Goal: Communication & Community: Answer question/provide support

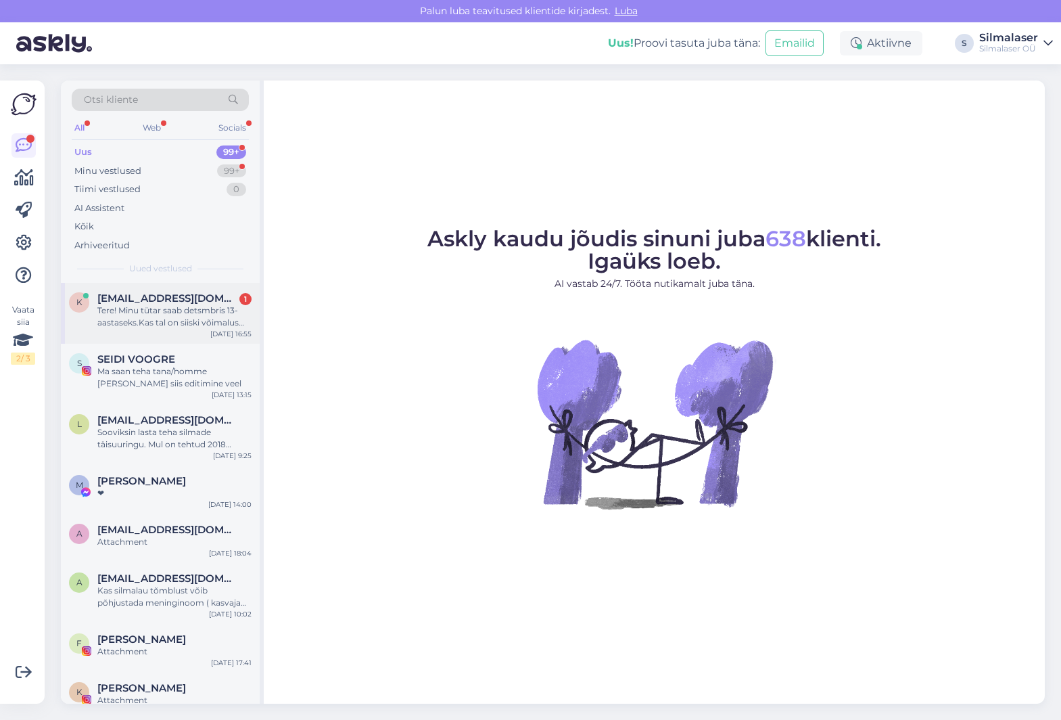
click at [124, 325] on div "Tere! Minu tütar saab detsmbris 13-aastaseks.Kas tal on siiski võimalus tulla n…" at bounding box center [174, 316] width 154 height 24
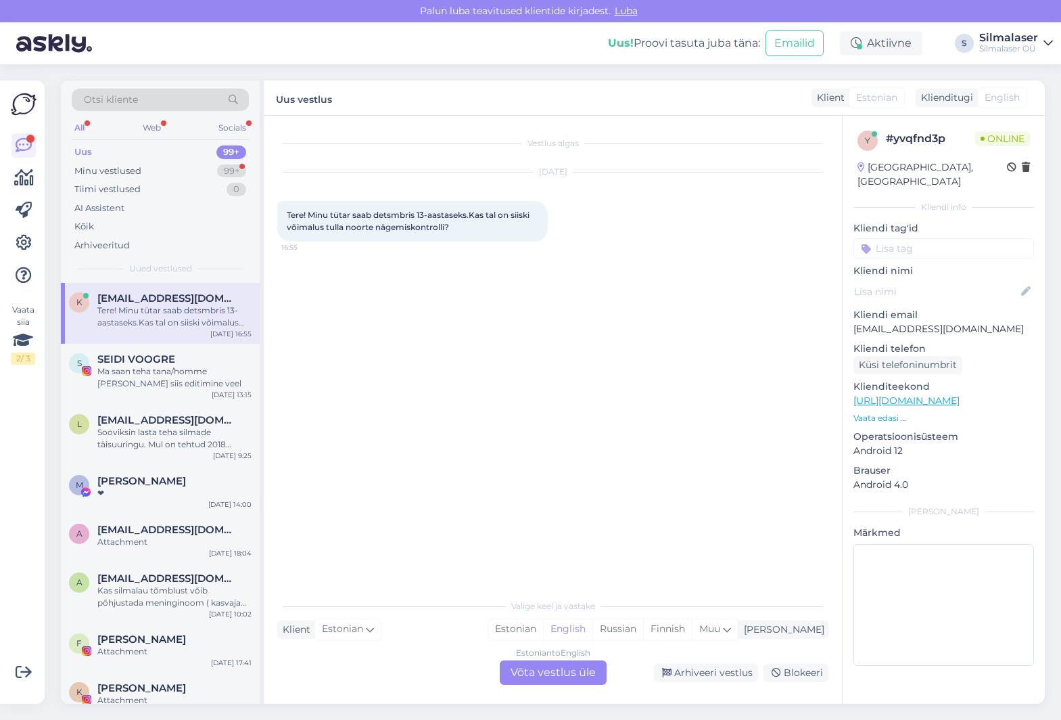
click at [553, 673] on div "Estonian to English Võta vestlus üle" at bounding box center [553, 672] width 107 height 24
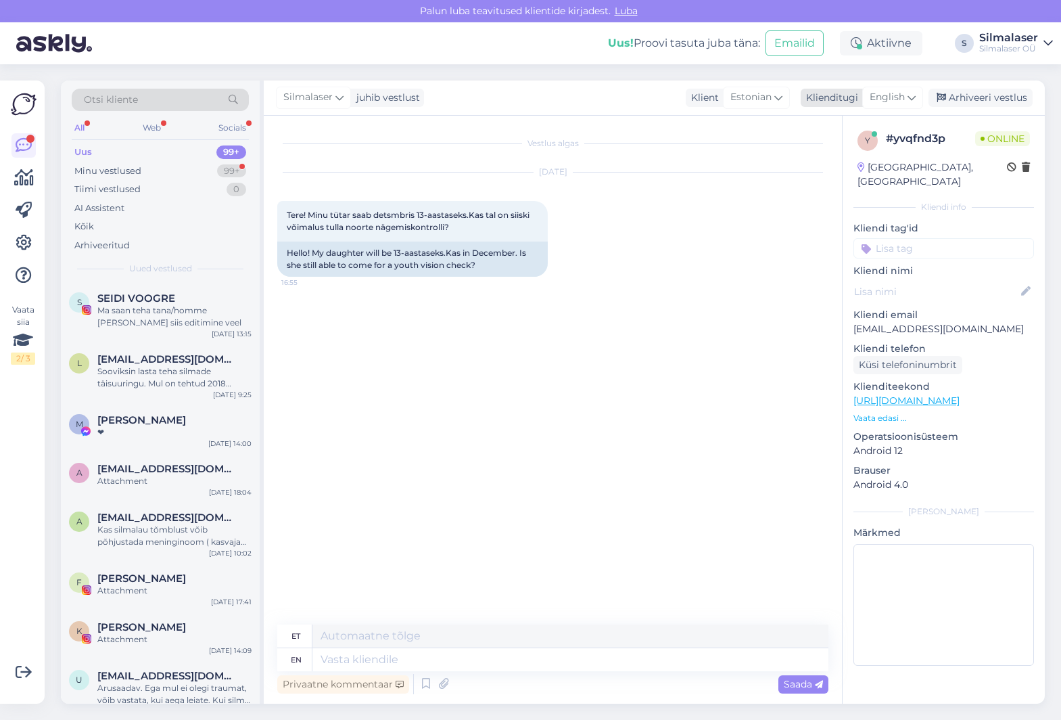
click at [898, 97] on span "English" at bounding box center [887, 97] width 35 height 15
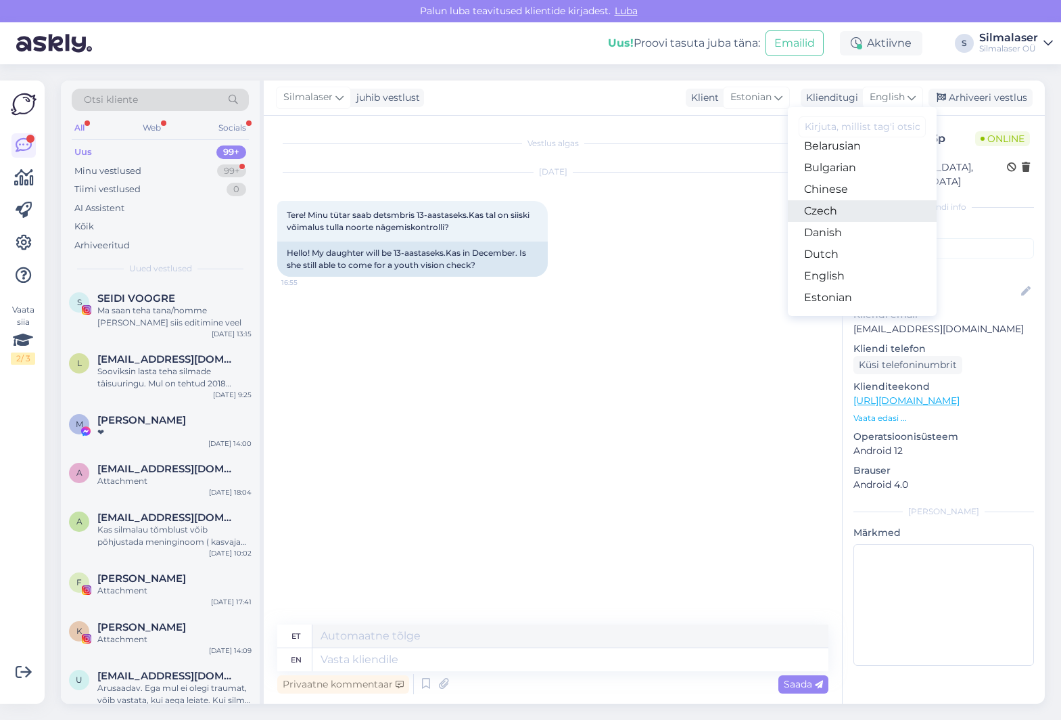
scroll to position [34, 0]
click at [848, 287] on link "Estonian" at bounding box center [862, 296] width 149 height 22
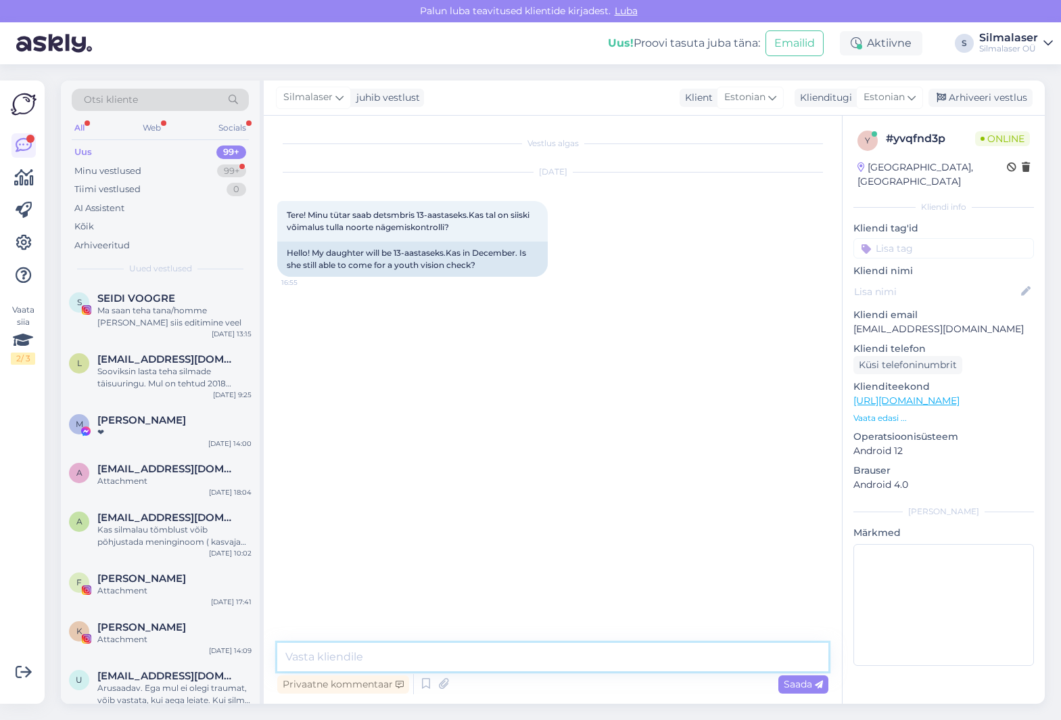
click at [356, 657] on textarea at bounding box center [552, 657] width 551 height 28
type textarea "Tere! Saab ikka! Helistage E-R 9-18 67500017 ja leiame sobiva aja!"
click at [807, 683] on span "Saada" at bounding box center [803, 684] width 39 height 12
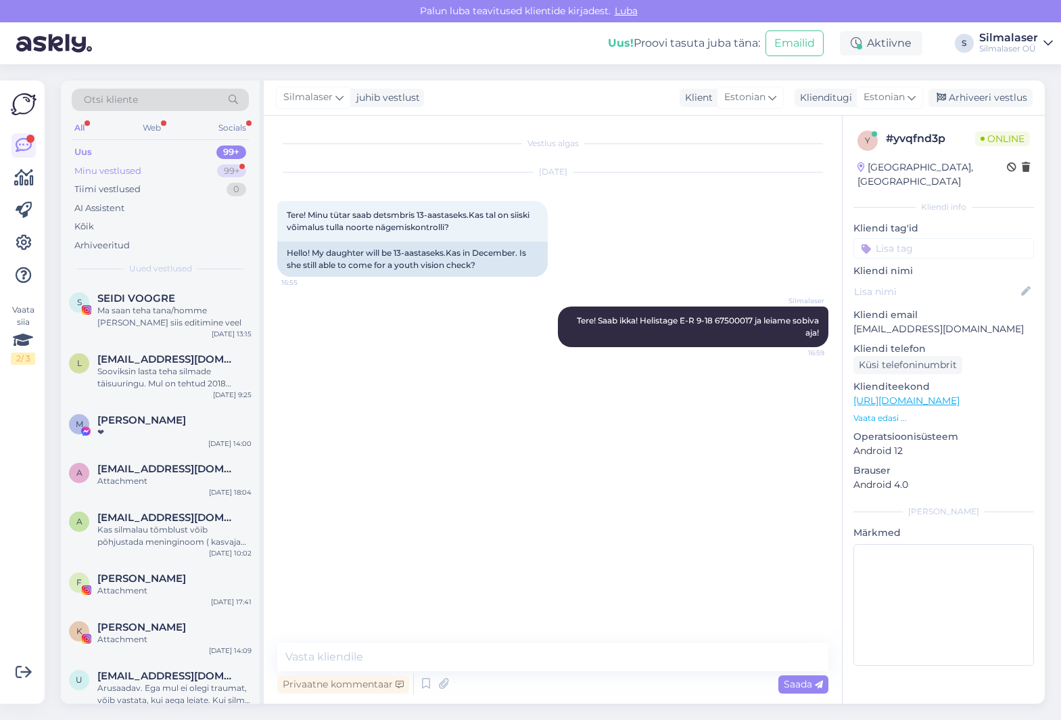
click at [128, 168] on div "Minu vestlused" at bounding box center [107, 171] width 67 height 14
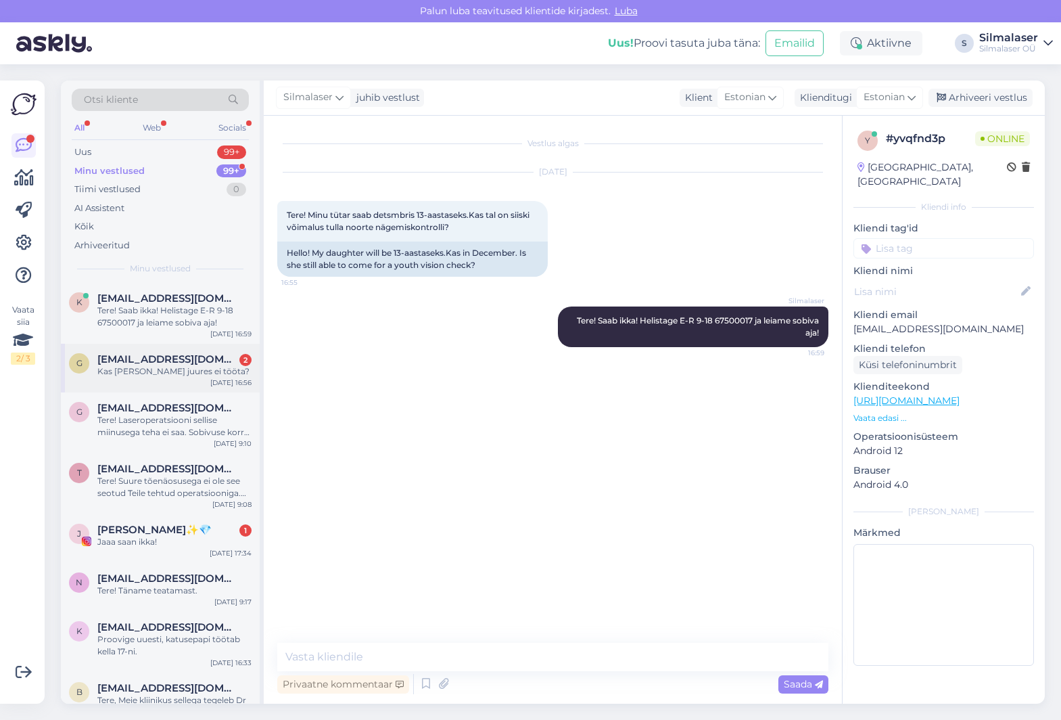
click at [155, 359] on span "[EMAIL_ADDRESS][DOMAIN_NAME]" at bounding box center [167, 359] width 141 height 12
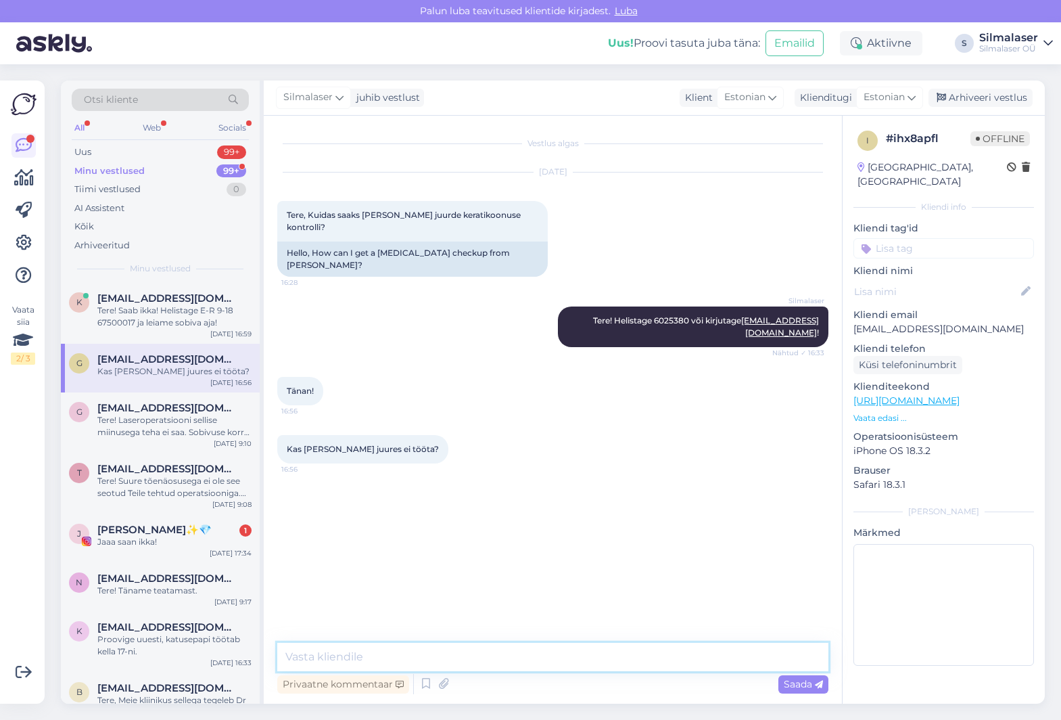
click at [316, 654] on textarea at bounding box center [552, 657] width 551 height 28
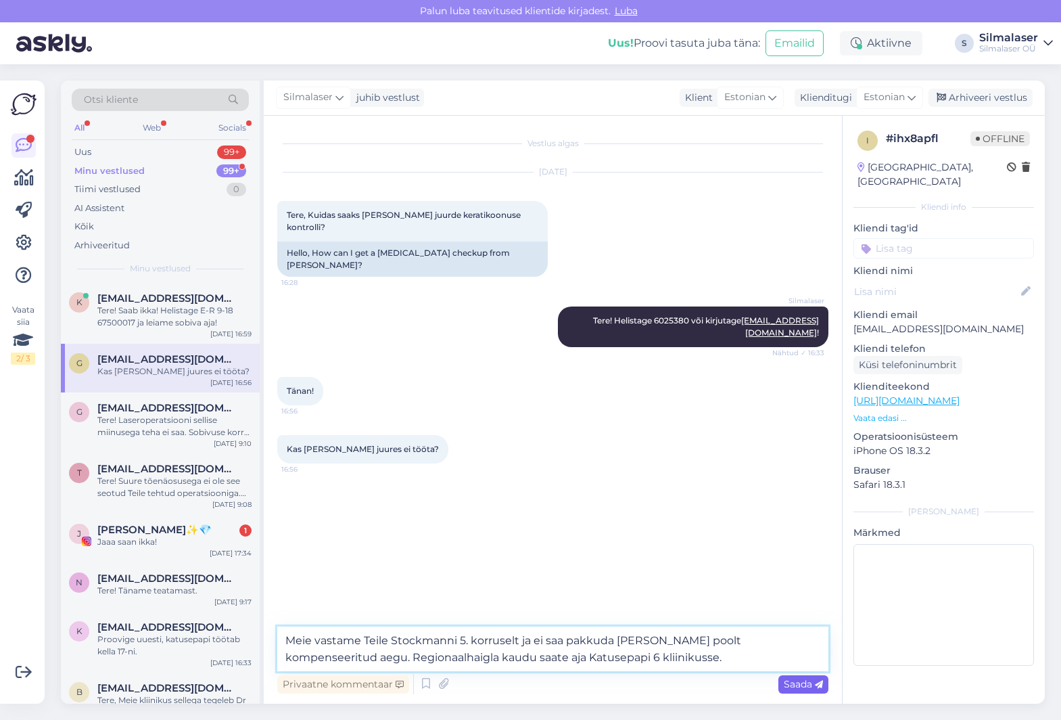
type textarea "Meie vastame Teile Stockmanni 5. korruselt ja ei saa pakkuda [PERSON_NAME] pool…"
click at [805, 684] on span "Saada" at bounding box center [803, 684] width 39 height 12
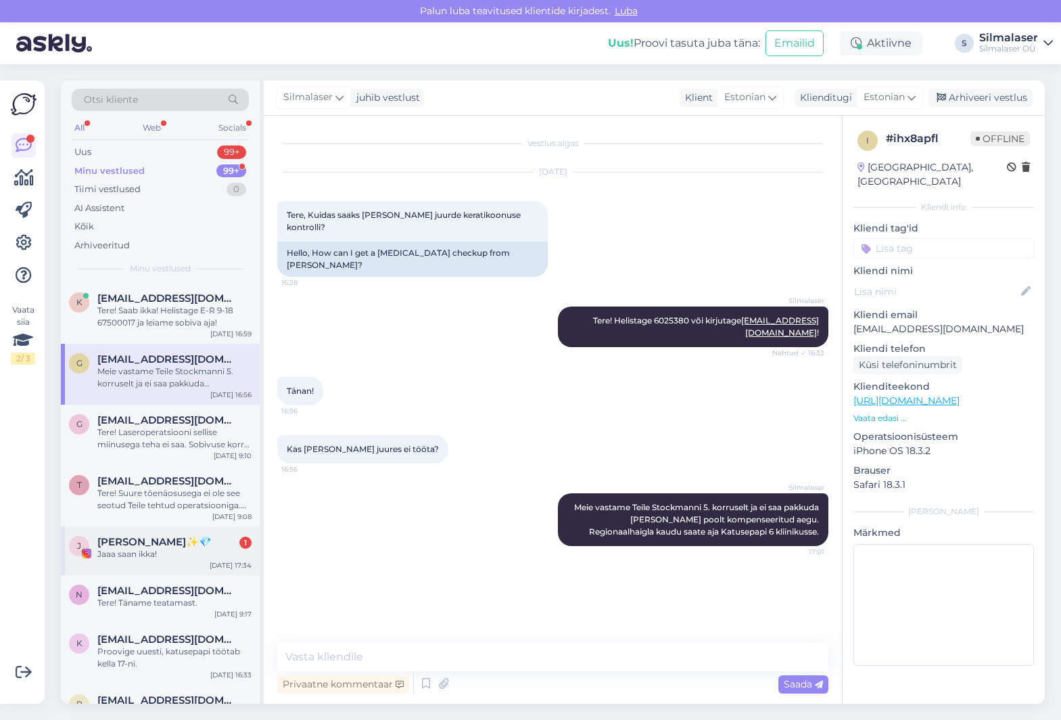
click at [127, 550] on div "Jaaa saan ikka!" at bounding box center [174, 554] width 154 height 12
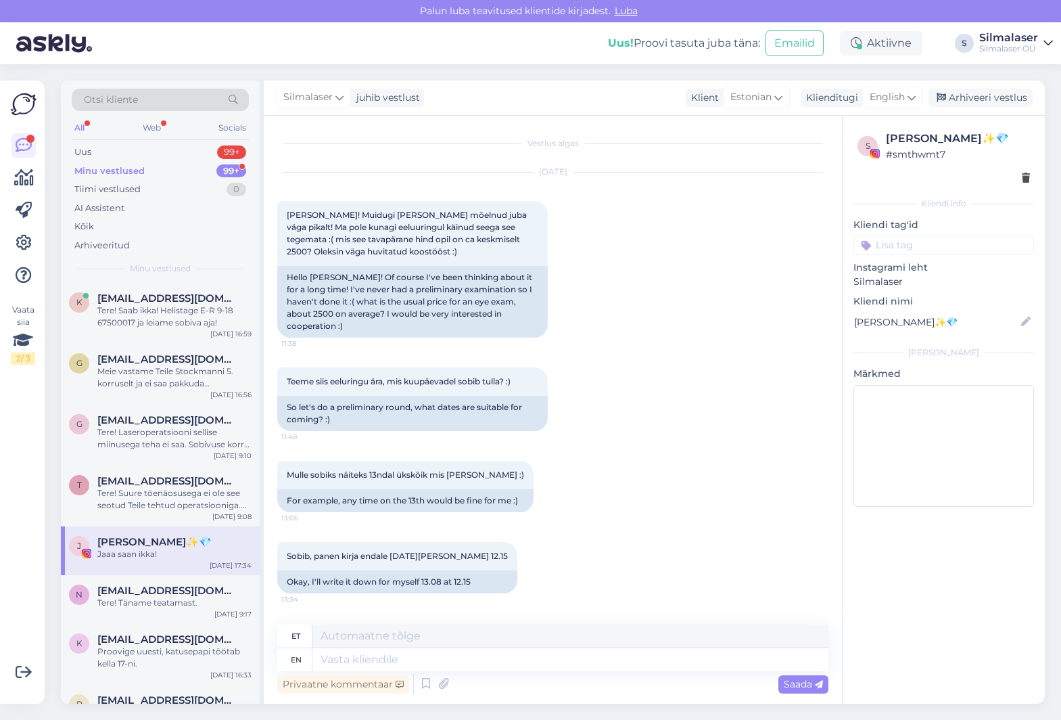
scroll to position [1009, 0]
